Goal: Find specific page/section: Find specific page/section

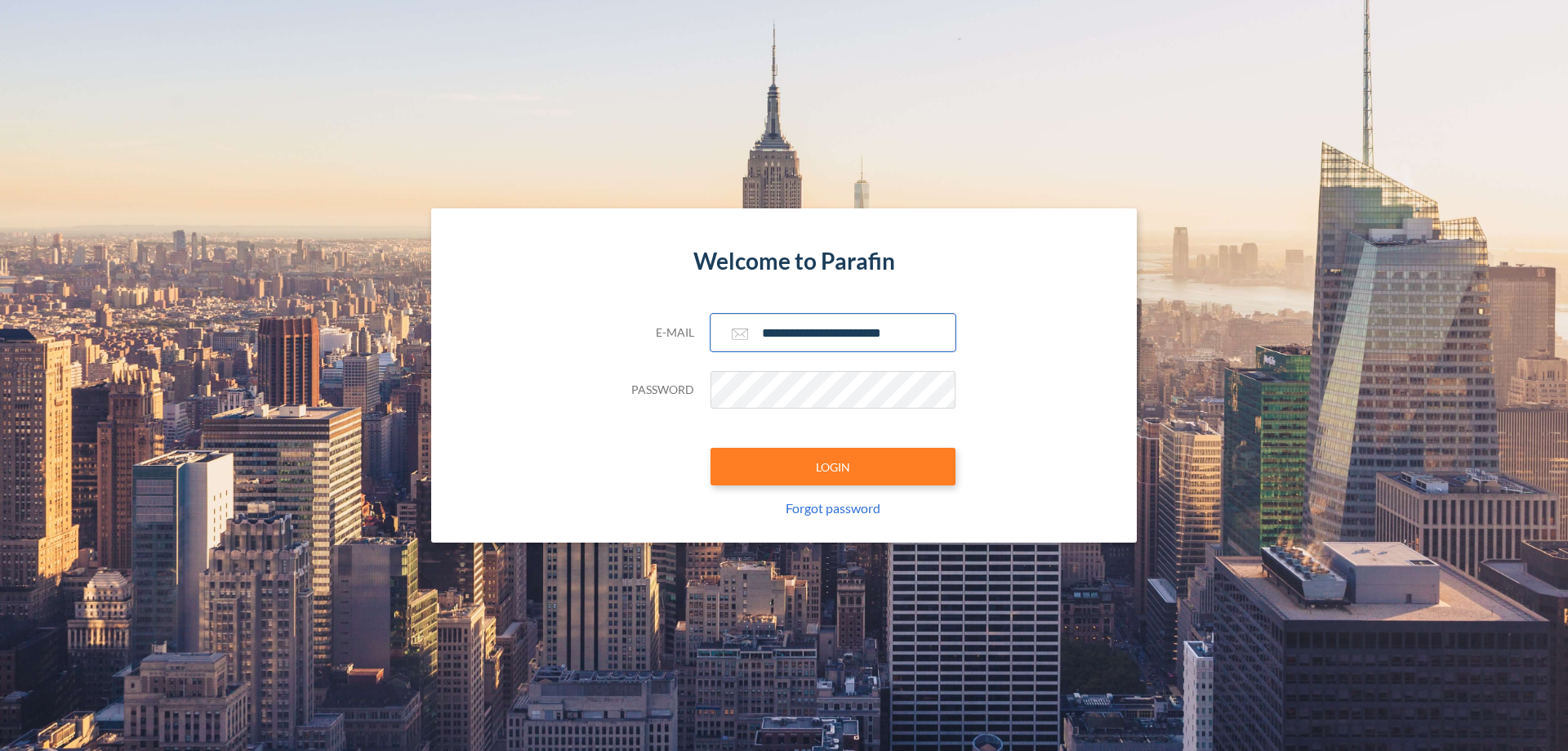
type input "**********"
click at [832, 466] on button "LOGIN" at bounding box center [832, 466] width 245 height 38
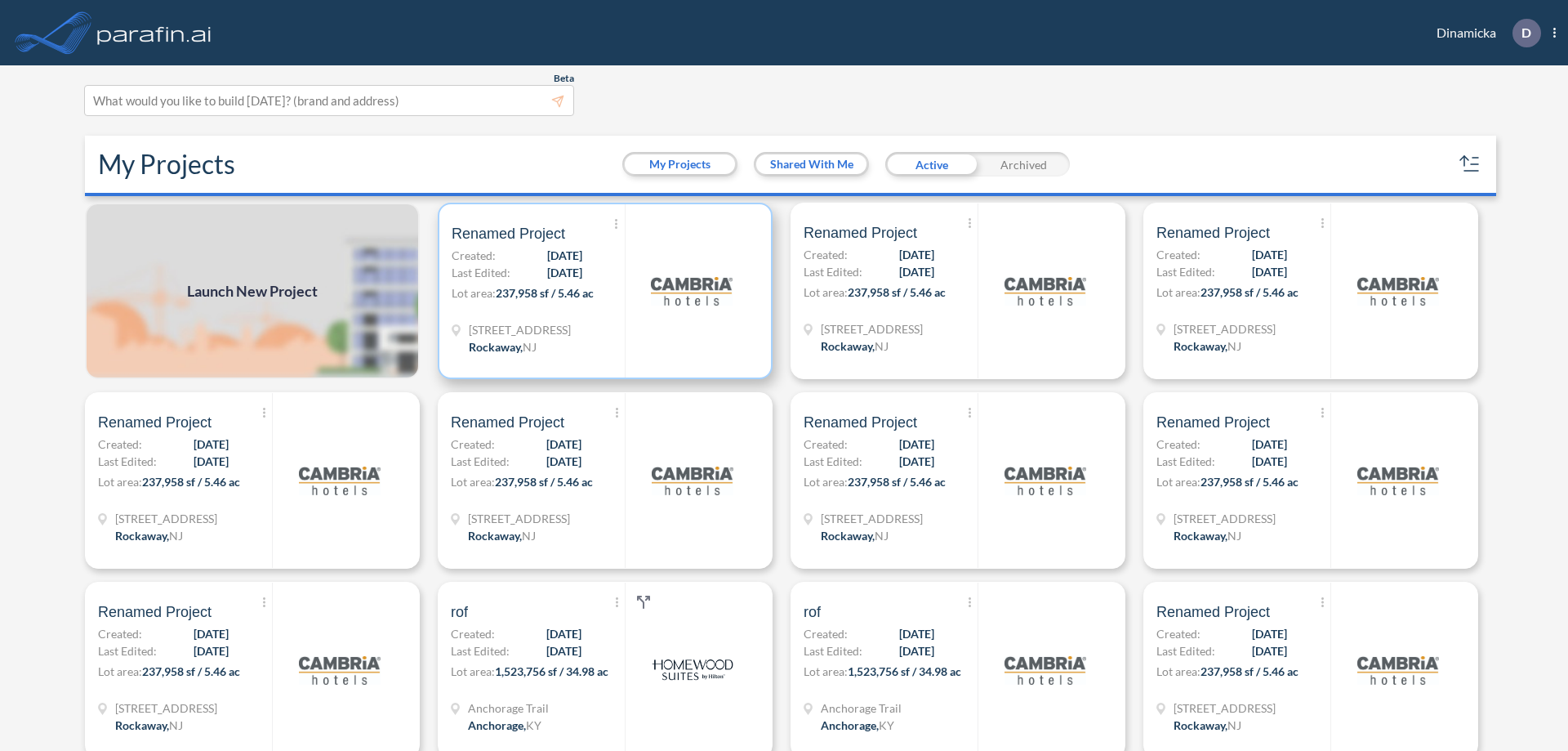
scroll to position [4, 0]
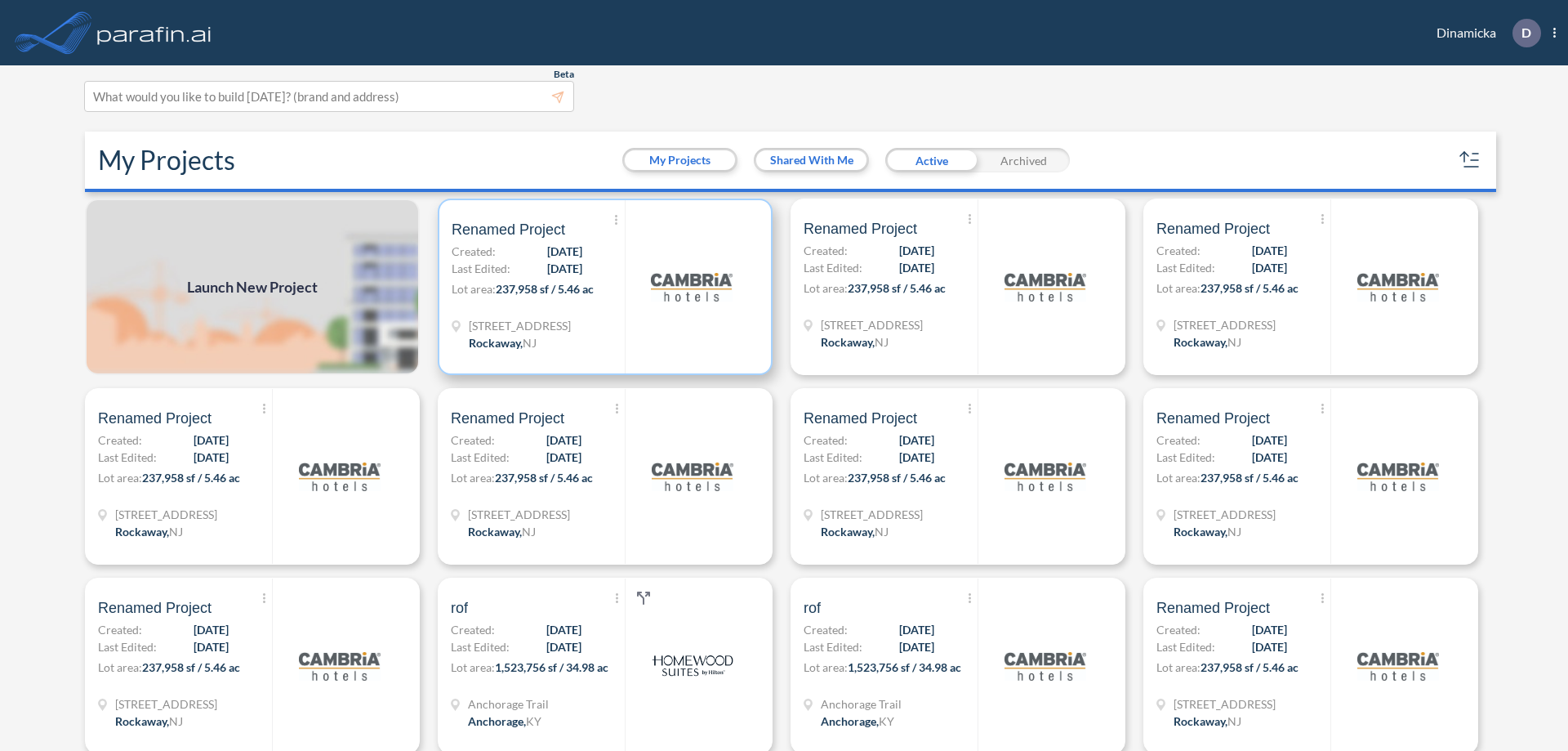
click at [602, 287] on p "Lot area: 237,958 sf / 5.46 ac" at bounding box center [537, 293] width 173 height 24
